Goal: Task Accomplishment & Management: Use online tool/utility

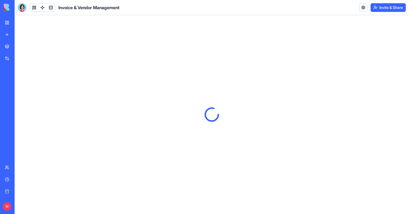
click at [378, 5] on button "Invite & Share" at bounding box center [388, 7] width 35 height 9
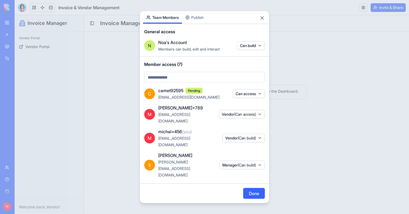
click at [189, 19] on body "BETA My workspace New app Marketplace Integrations Recent Invoice & Vendor Mana…" at bounding box center [204, 107] width 409 height 214
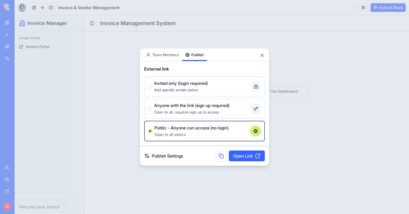
click at [236, 154] on link "Open Link" at bounding box center [247, 156] width 36 height 11
click at [99, 73] on div at bounding box center [204, 107] width 409 height 214
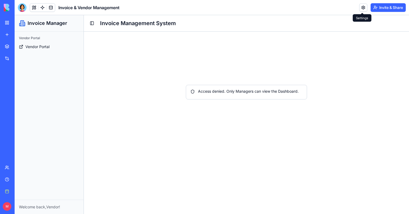
click at [360, 7] on link at bounding box center [363, 8] width 8 height 8
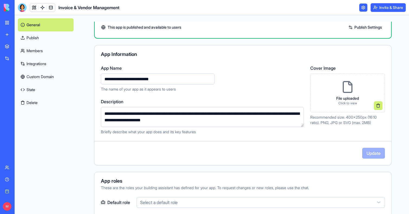
scroll to position [23, 0]
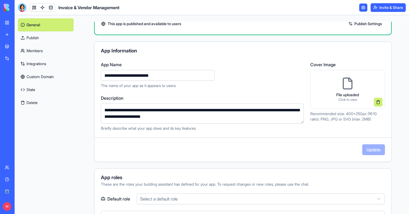
click at [44, 76] on link "Custom Domain" at bounding box center [46, 76] width 56 height 13
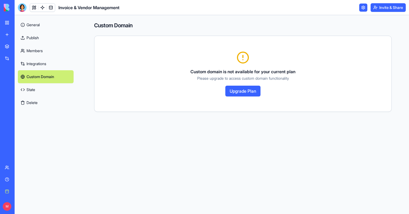
click at [36, 40] on link "Publish" at bounding box center [46, 37] width 56 height 13
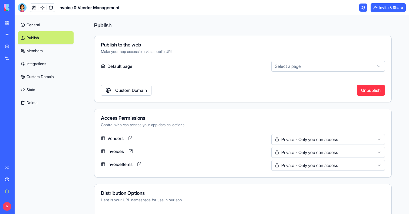
click at [307, 68] on html "**********" at bounding box center [204, 107] width 409 height 214
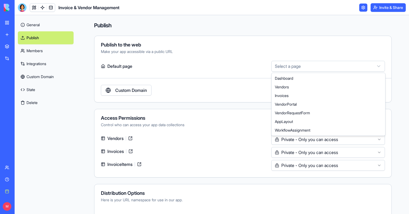
select select "**********"
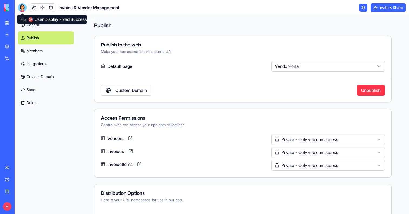
click at [22, 9] on div at bounding box center [22, 7] width 9 height 9
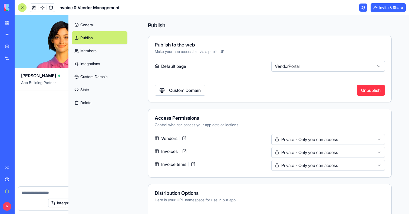
scroll to position [15022, 0]
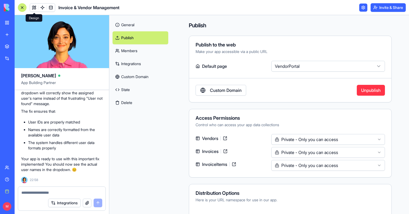
click at [32, 8] on link at bounding box center [34, 8] width 8 height 8
click at [24, 8] on div at bounding box center [22, 7] width 9 height 9
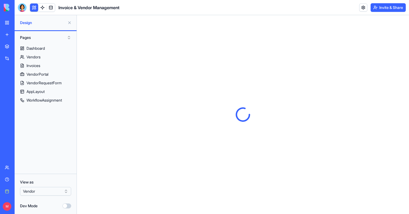
click at [33, 8] on button at bounding box center [34, 8] width 8 height 8
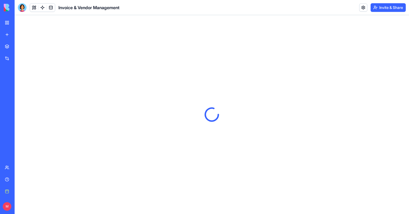
click at [33, 8] on button at bounding box center [34, 8] width 8 height 8
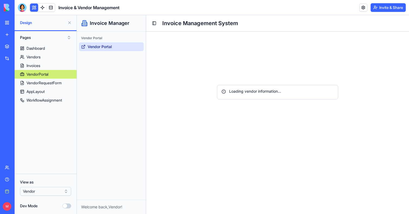
click at [44, 193] on html "BETA My workspace New app Marketplace Integrations Recent Invoice & Vendor Mana…" at bounding box center [204, 107] width 409 height 214
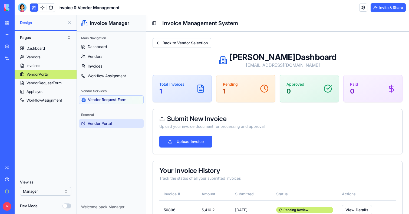
click at [35, 194] on html "BETA My workspace New app Marketplace Integrations Recent Invoice & Vendor Mana…" at bounding box center [204, 107] width 409 height 214
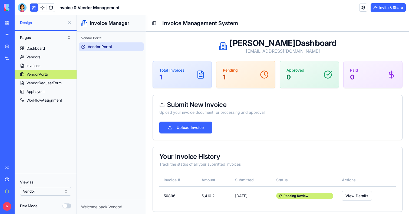
click at [47, 194] on html "BETA My workspace New app Marketplace Integrations Recent Invoice & Vendor Mana…" at bounding box center [204, 107] width 409 height 214
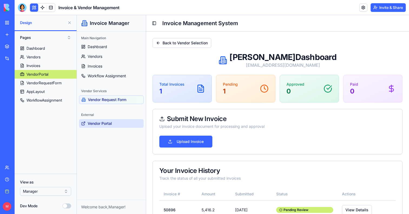
click at [72, 24] on button at bounding box center [69, 22] width 9 height 9
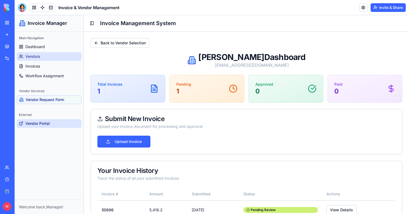
click at [42, 54] on link "Vendors" at bounding box center [49, 56] width 65 height 9
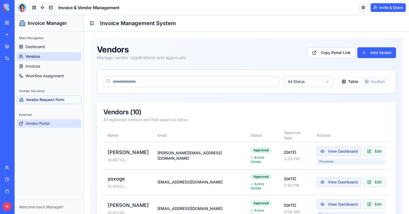
click at [50, 123] on span "Vendor Portal" at bounding box center [37, 123] width 24 height 5
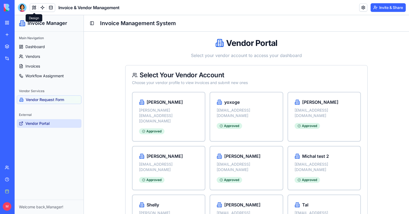
click at [34, 9] on button at bounding box center [34, 8] width 8 height 8
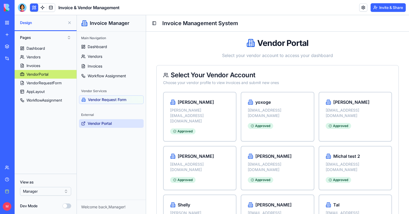
click at [34, 6] on button at bounding box center [34, 8] width 8 height 8
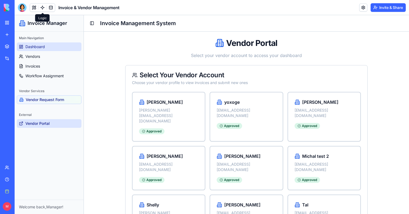
click at [41, 47] on span "Dashboard" at bounding box center [34, 46] width 19 height 5
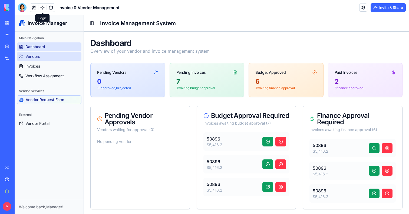
click at [35, 61] on link "Vendors" at bounding box center [49, 56] width 65 height 9
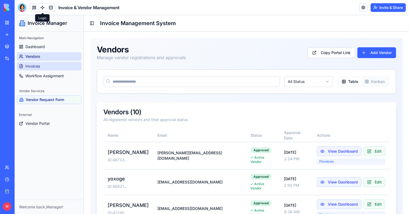
click at [29, 68] on span "Invoices" at bounding box center [32, 66] width 15 height 5
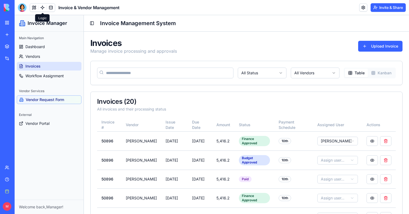
click at [40, 102] on span "Vendor Request Form" at bounding box center [45, 99] width 38 height 5
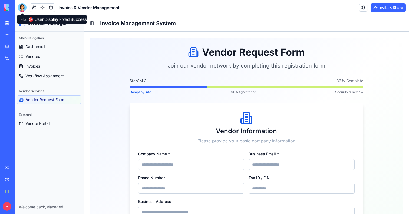
click at [22, 7] on div at bounding box center [22, 7] width 9 height 9
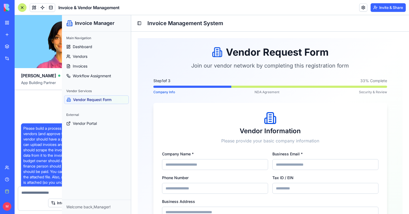
scroll to position [15022, 0]
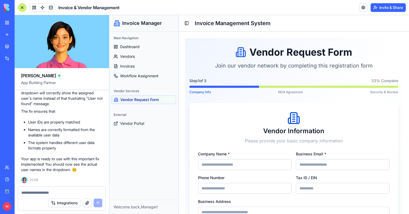
click at [22, 7] on div at bounding box center [22, 7] width 9 height 9
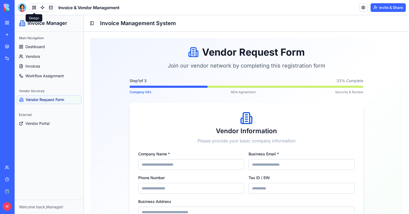
click at [35, 7] on button at bounding box center [34, 8] width 8 height 8
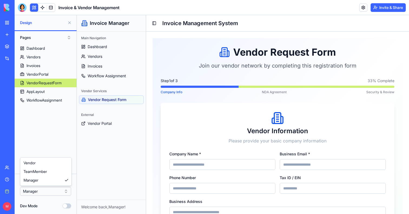
click at [44, 192] on html "BETA My workspace New app Marketplace Integrations Recent Invoice & Vendor Mana…" at bounding box center [204, 107] width 409 height 214
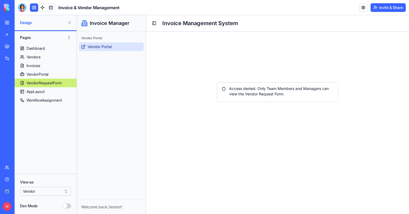
click at [91, 48] on span "Vendor Portal" at bounding box center [100, 46] width 24 height 5
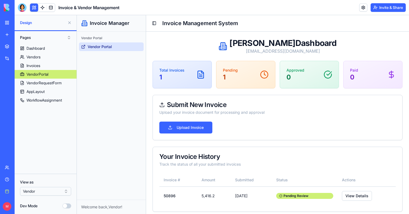
click at [70, 24] on button at bounding box center [69, 22] width 9 height 9
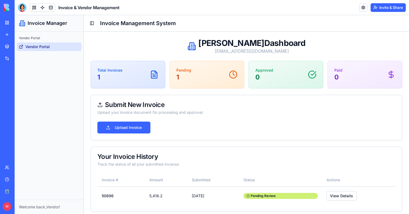
scroll to position [4, 0]
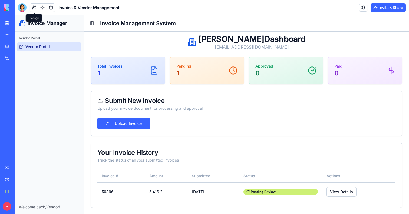
click at [33, 9] on button at bounding box center [34, 8] width 8 height 8
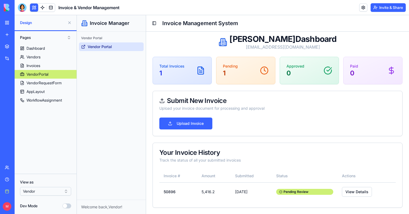
click at [71, 25] on button at bounding box center [69, 22] width 9 height 9
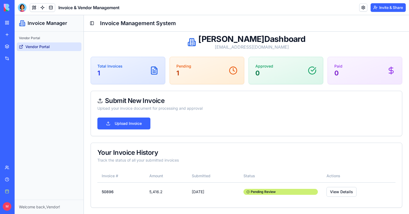
click at [392, 8] on button "Invite & Share" at bounding box center [388, 7] width 35 height 9
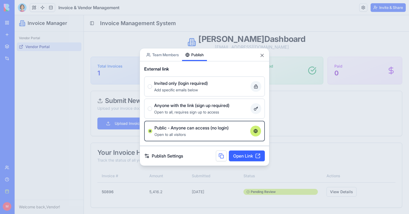
click at [245, 158] on link "Open Link" at bounding box center [247, 156] width 36 height 11
click at [60, 114] on div at bounding box center [204, 107] width 409 height 214
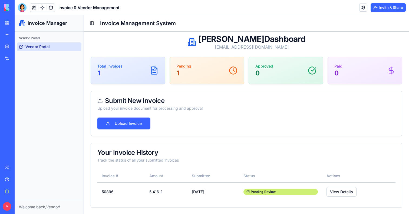
click at [389, 5] on button "Invite & Share" at bounding box center [388, 7] width 35 height 9
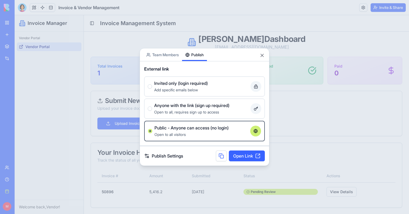
click at [164, 53] on div "Share App Team Members Publish External link Invited only (login required) Add …" at bounding box center [205, 107] width 130 height 118
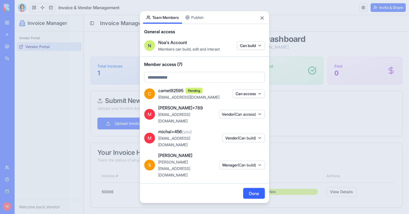
click at [256, 94] on button "Can access" at bounding box center [249, 93] width 32 height 9
click at [217, 99] on div at bounding box center [204, 107] width 409 height 214
click at [235, 116] on div "M [PERSON_NAME]+789 [PERSON_NAME][EMAIL_ADDRESS][DOMAIN_NAME] Vendor (Can acces…" at bounding box center [204, 114] width 121 height 19
click at [235, 113] on span "Vendor (Can access)" at bounding box center [239, 114] width 34 height 5
click at [198, 187] on div at bounding box center [204, 107] width 409 height 214
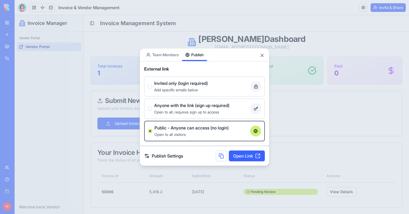
click at [192, 22] on body "BETA My workspace New app Marketplace Integrations Recent Invoice & Vendor Mana…" at bounding box center [204, 107] width 409 height 214
click at [186, 39] on div at bounding box center [204, 107] width 409 height 214
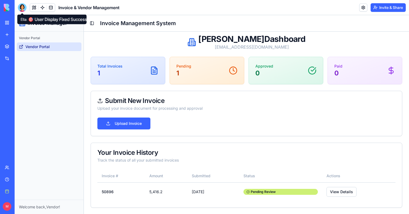
click at [23, 7] on div at bounding box center [22, 7] width 9 height 9
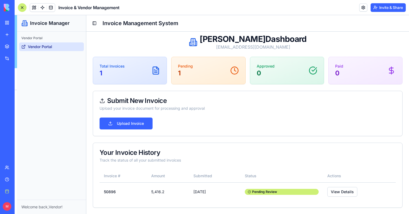
scroll to position [15022, 0]
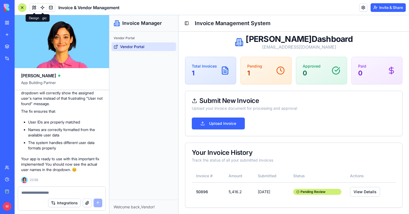
click at [34, 7] on button at bounding box center [34, 8] width 8 height 8
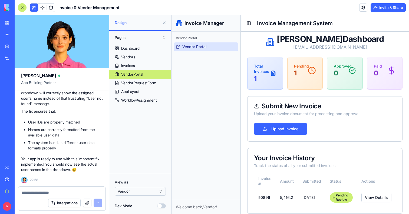
click at [23, 7] on div at bounding box center [22, 7] width 9 height 9
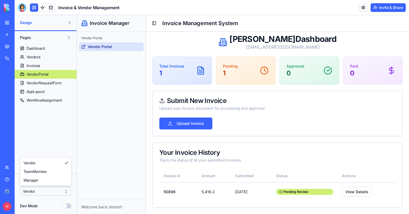
click at [42, 190] on html "BETA My workspace New app Marketplace Integrations Recent Invoice & Vendor Mana…" at bounding box center [204, 107] width 409 height 214
click at [39, 8] on link at bounding box center [42, 8] width 8 height 8
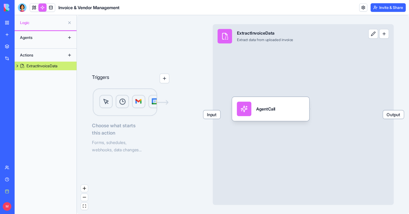
click at [44, 64] on div "ExtractInvoiceData" at bounding box center [42, 65] width 31 height 5
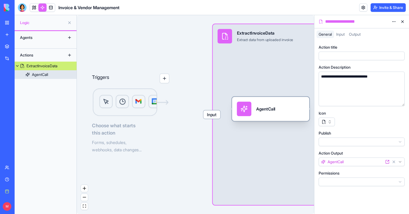
click at [262, 107] on div "AgentCall" at bounding box center [265, 109] width 19 height 6
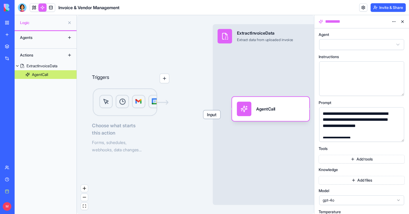
click at [399, 136] on button "button" at bounding box center [398, 136] width 9 height 9
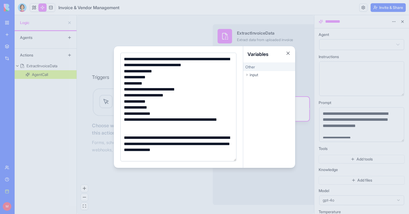
click at [139, 30] on div at bounding box center [204, 107] width 409 height 214
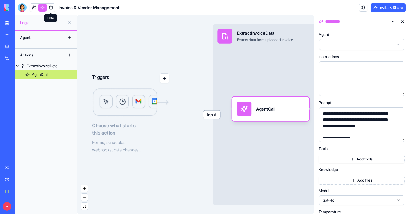
click at [52, 6] on span at bounding box center [50, 7] width 15 height 15
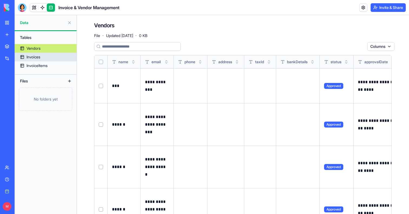
click at [50, 59] on link "Invoices" at bounding box center [46, 57] width 62 height 9
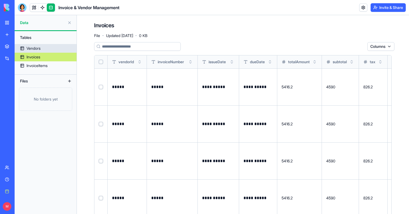
click at [40, 47] on div "Vendors" at bounding box center [34, 48] width 14 height 5
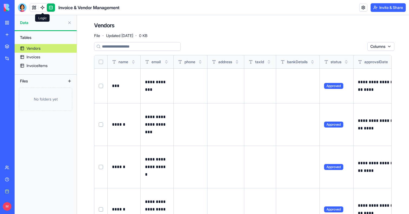
click at [42, 11] on body "**********" at bounding box center [204, 107] width 409 height 214
click at [43, 4] on link at bounding box center [42, 8] width 8 height 8
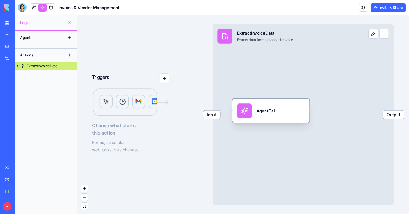
drag, startPoint x: 267, startPoint y: 111, endPoint x: 269, endPoint y: 119, distance: 8.6
click at [269, 114] on div "AgentCall" at bounding box center [265, 111] width 19 height 6
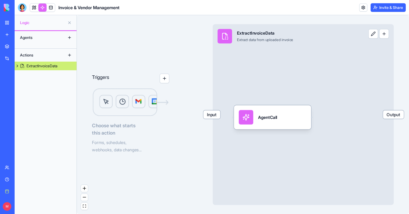
click at [387, 35] on button "button" at bounding box center [384, 34] width 10 height 10
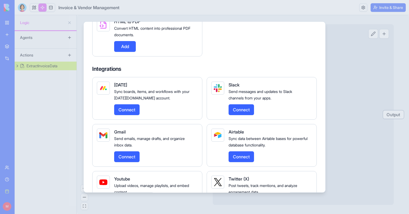
scroll to position [463, 0]
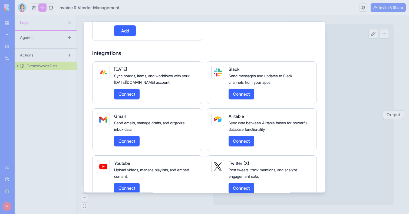
click at [133, 147] on button "Connect" at bounding box center [126, 141] width 25 height 11
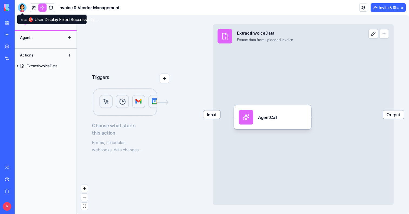
click at [23, 8] on div at bounding box center [22, 7] width 9 height 9
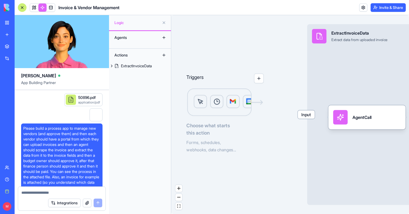
scroll to position [15022, 0]
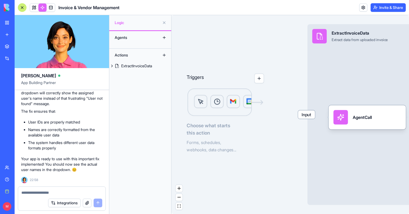
click at [23, 8] on div at bounding box center [22, 7] width 9 height 9
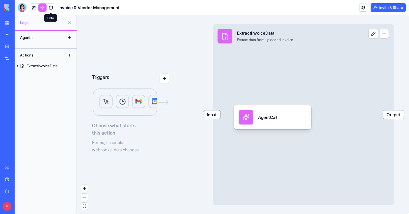
click at [49, 9] on link at bounding box center [51, 8] width 8 height 8
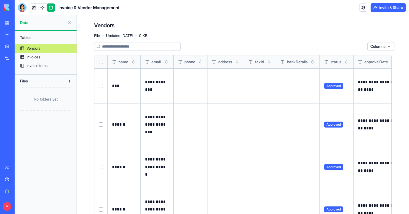
click at [68, 83] on button at bounding box center [69, 81] width 9 height 9
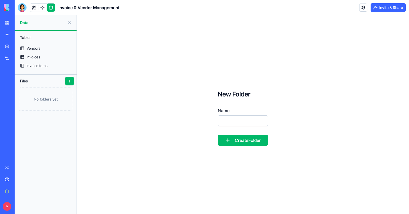
click at [73, 77] on link at bounding box center [69, 81] width 9 height 9
click at [241, 122] on input "Name" at bounding box center [243, 121] width 50 height 11
type input "*******"
click at [239, 139] on button "Create Folder" at bounding box center [243, 140] width 50 height 11
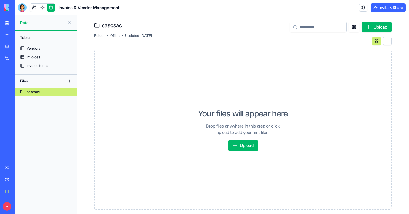
click at [28, 93] on div "cascsac" at bounding box center [33, 91] width 13 height 5
click at [258, 147] on button "Upload" at bounding box center [243, 145] width 30 height 11
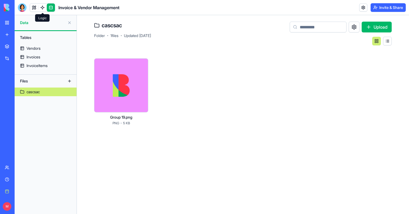
click at [39, 4] on link at bounding box center [42, 8] width 8 height 8
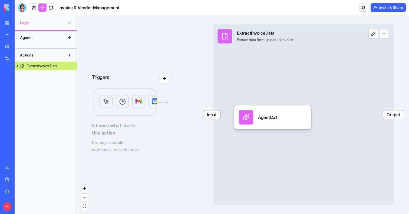
click at [259, 52] on div "Input ExtractInvoiceData Extract data from uploaded invoice Output" at bounding box center [303, 114] width 181 height 181
